Goal: Book appointment/travel/reservation

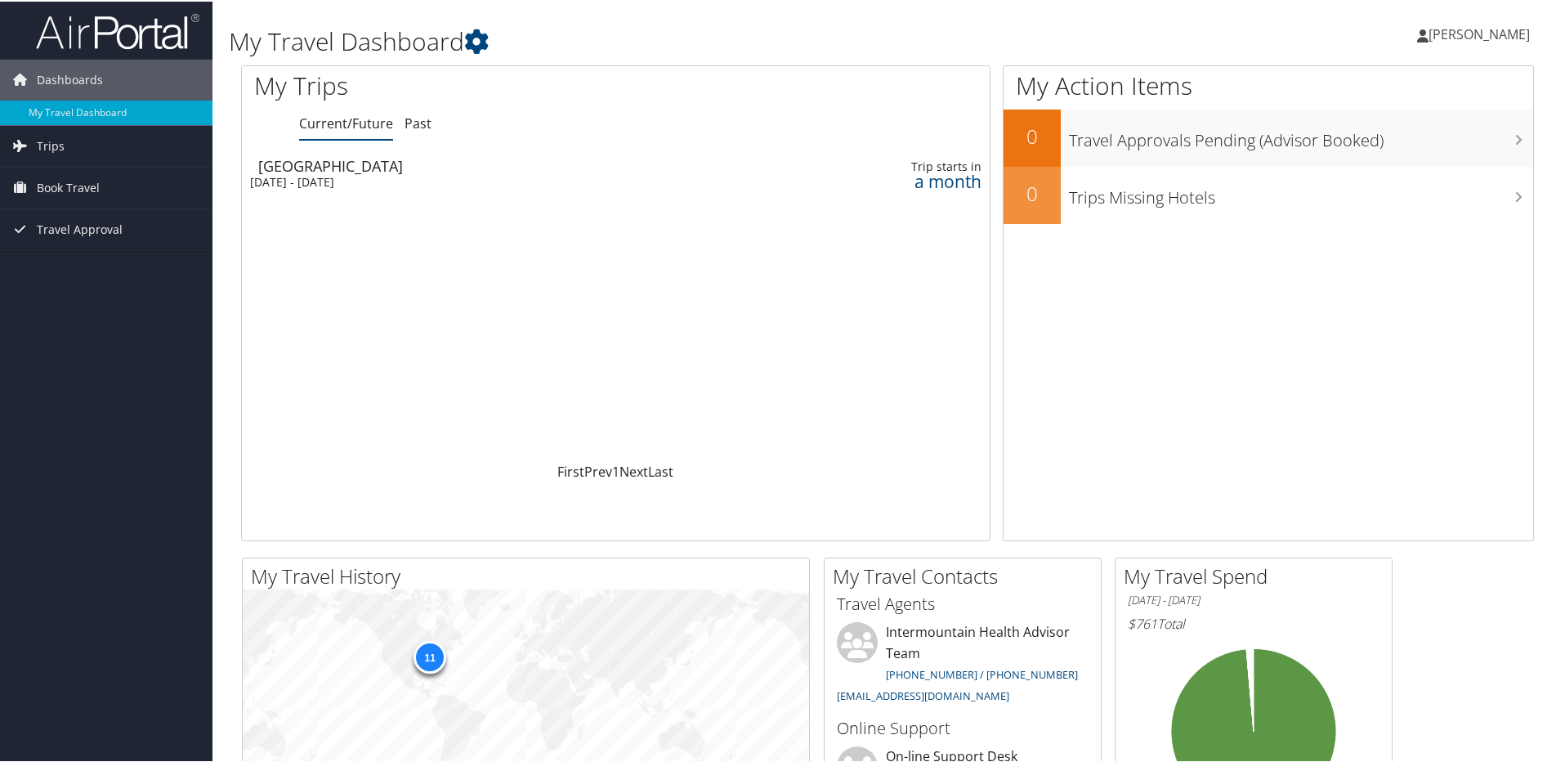
click at [383, 173] on div "[DATE] - [DATE]" at bounding box center [484, 180] width 469 height 15
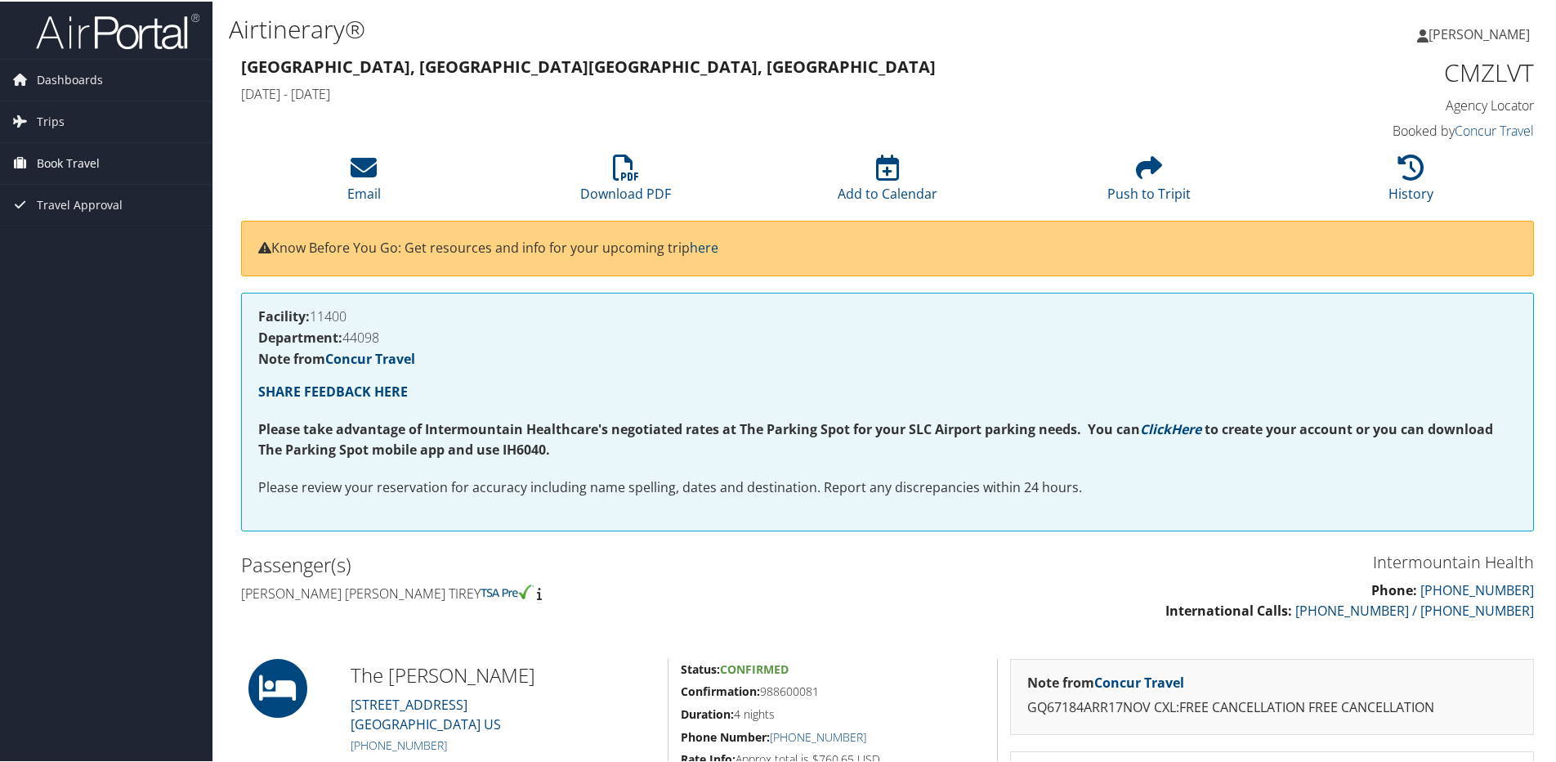
click at [101, 165] on link "Book Travel" at bounding box center [106, 161] width 212 height 41
click at [98, 243] on link "Book/Manage Online Trips" at bounding box center [106, 243] width 212 height 25
